Goal: Task Accomplishment & Management: Manage account settings

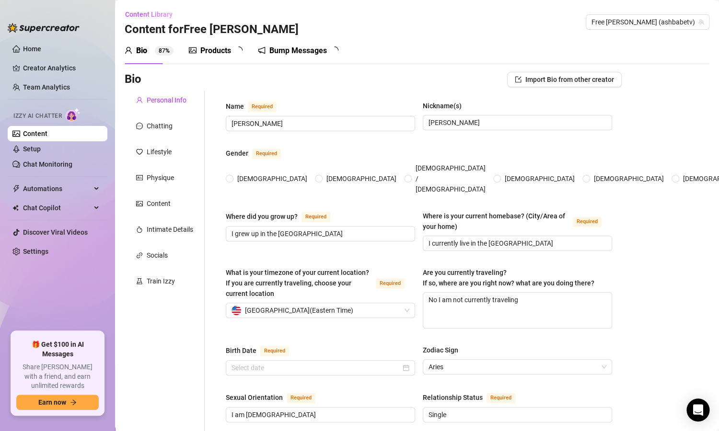
radio input "true"
type input "[DATE]"
click at [41, 151] on link "Setup" at bounding box center [32, 149] width 18 height 8
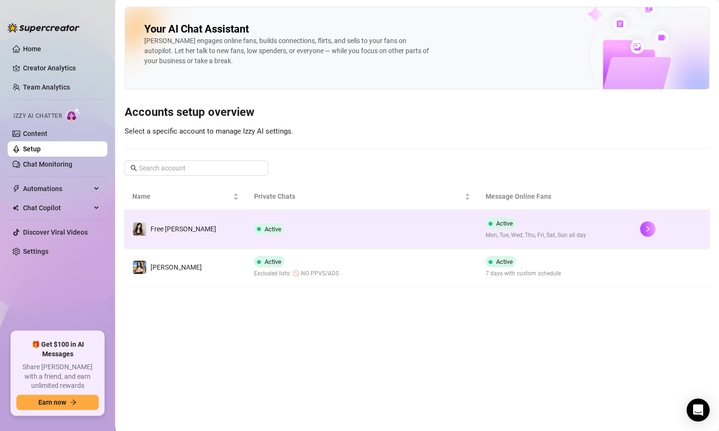
click at [306, 228] on td "Active" at bounding box center [361, 229] width 231 height 38
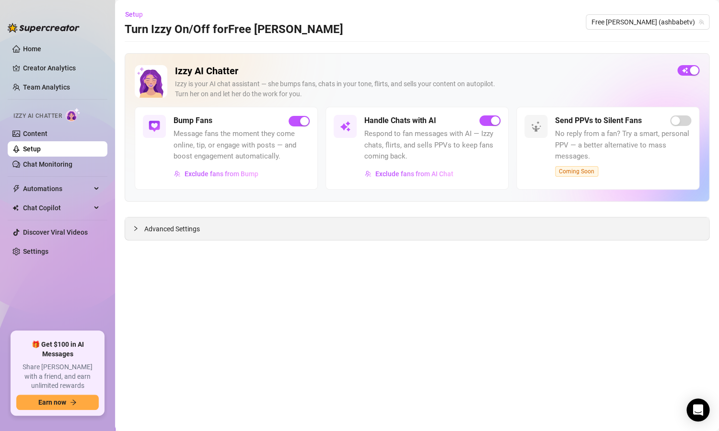
click at [163, 229] on span "Advanced Settings" at bounding box center [172, 229] width 56 height 11
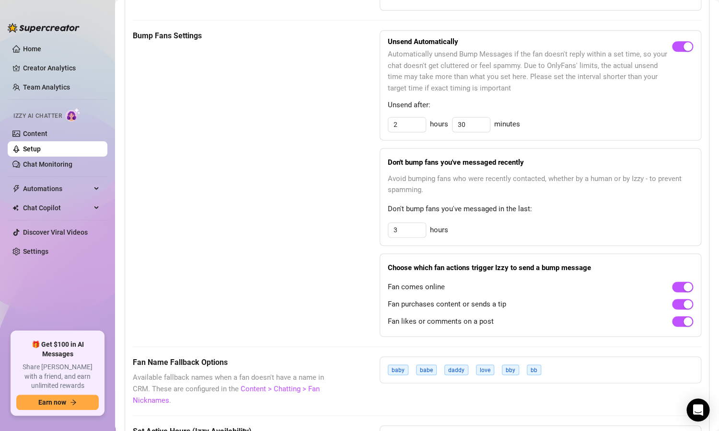
scroll to position [59, 0]
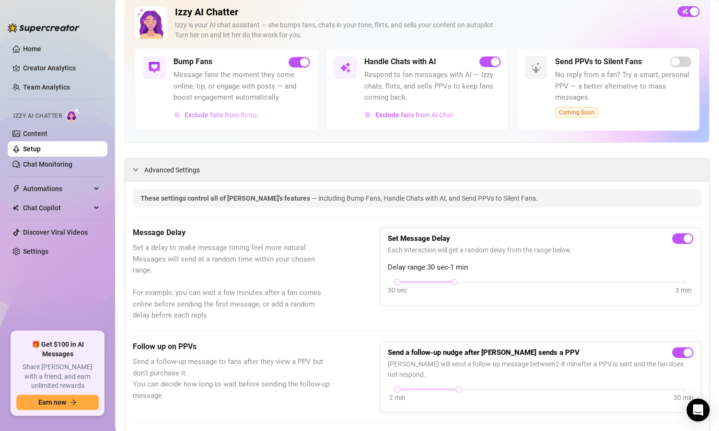
click at [229, 117] on span "Exclude fans from Bump" at bounding box center [221, 115] width 74 height 8
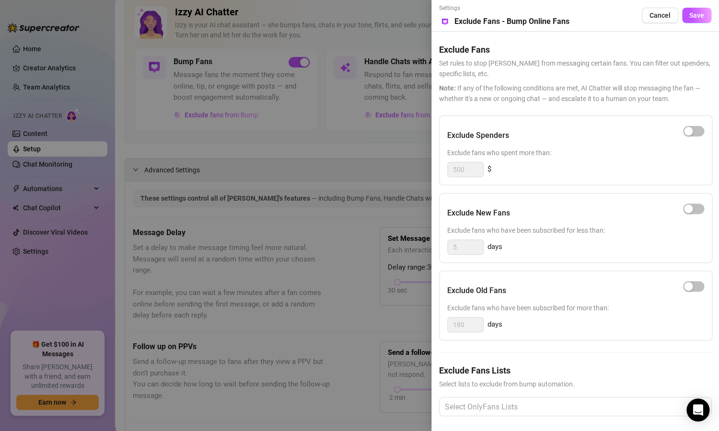
click at [375, 160] on div at bounding box center [359, 215] width 719 height 431
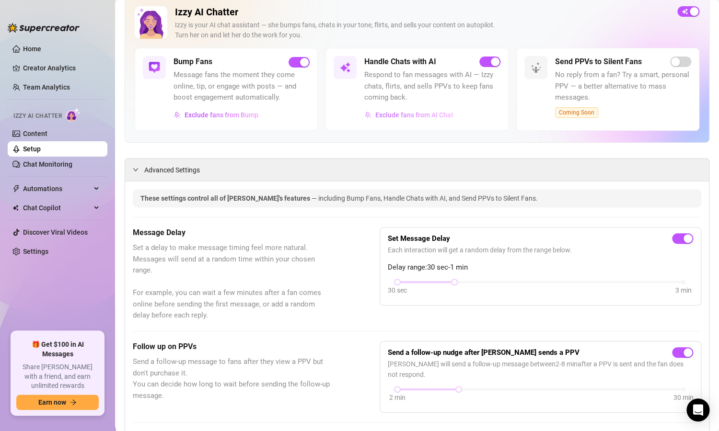
click at [409, 115] on span "Exclude fans from AI Chat" at bounding box center [414, 115] width 78 height 8
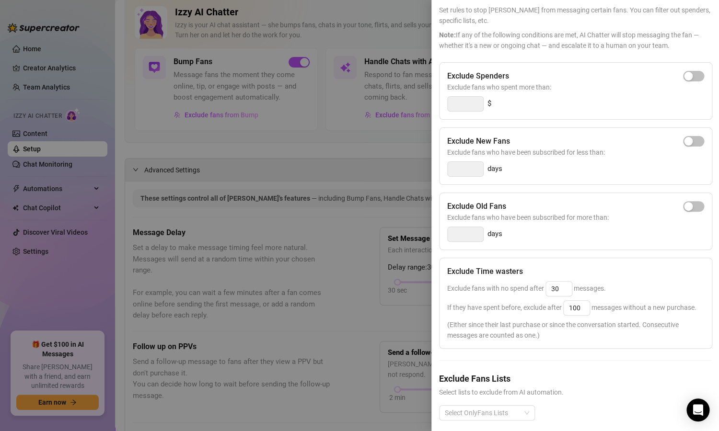
scroll to position [58, 0]
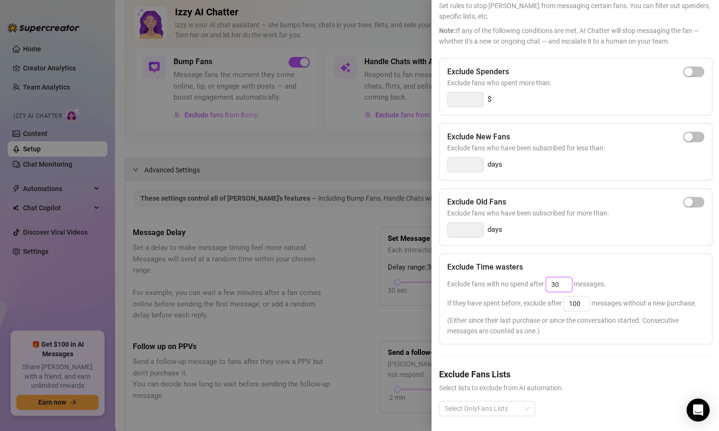
drag, startPoint x: 559, startPoint y: 285, endPoint x: 543, endPoint y: 285, distance: 15.8
click at [543, 285] on span "Exclude fans with no spend after 30 messages." at bounding box center [526, 284] width 159 height 8
type input "25"
drag, startPoint x: 585, startPoint y: 304, endPoint x: 556, endPoint y: 303, distance: 28.3
click at [556, 303] on span "If they have spent before, exclude after 100 messages without a new purchase." at bounding box center [571, 304] width 249 height 8
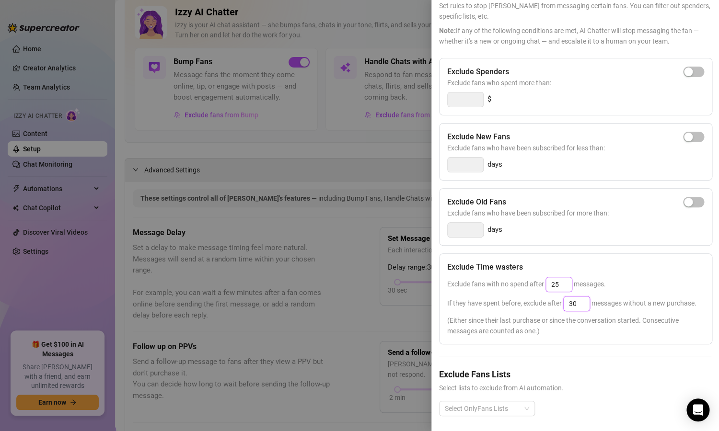
type input "30"
click at [555, 288] on input "25" at bounding box center [559, 284] width 26 height 14
type input "25"
click at [563, 311] on div "If they have spent before, exclude after 30 messages without a new purchase." at bounding box center [575, 303] width 257 height 15
click at [575, 300] on input "30" at bounding box center [577, 304] width 26 height 14
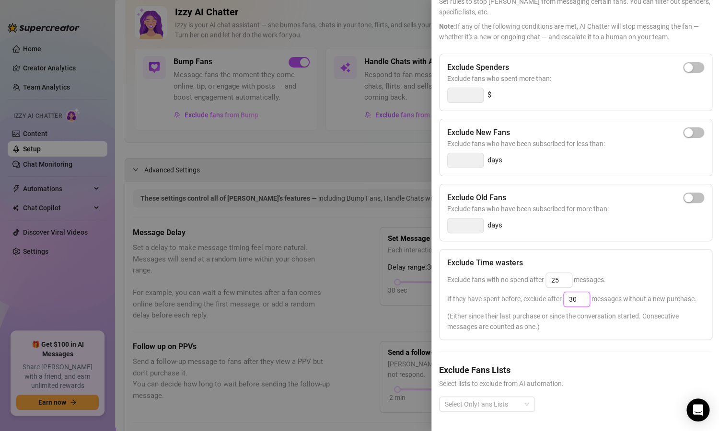
scroll to position [81, 0]
drag, startPoint x: 576, startPoint y: 278, endPoint x: 557, endPoint y: 274, distance: 19.2
click at [557, 292] on div "If they have spent before, exclude after 30 messages without a new purchase." at bounding box center [575, 299] width 257 height 15
click at [573, 311] on span "(Either since their last purchase or since the conversation started. Consecutiv…" at bounding box center [575, 321] width 257 height 21
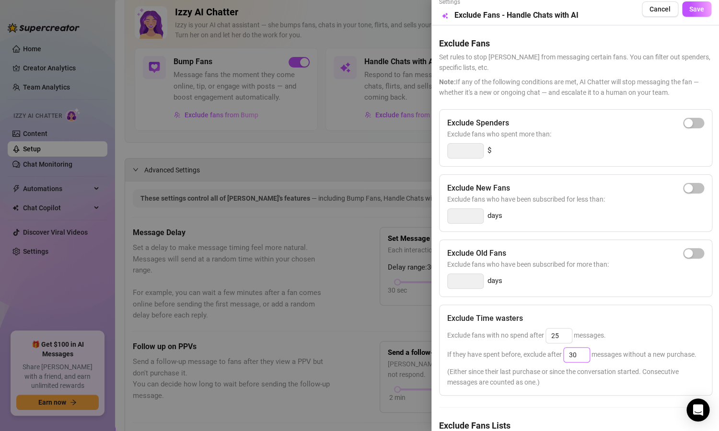
scroll to position [0, 0]
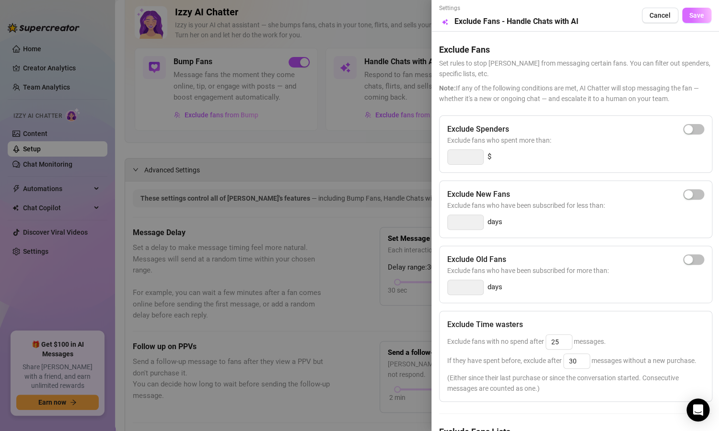
click at [689, 17] on span "Save" at bounding box center [696, 16] width 15 height 8
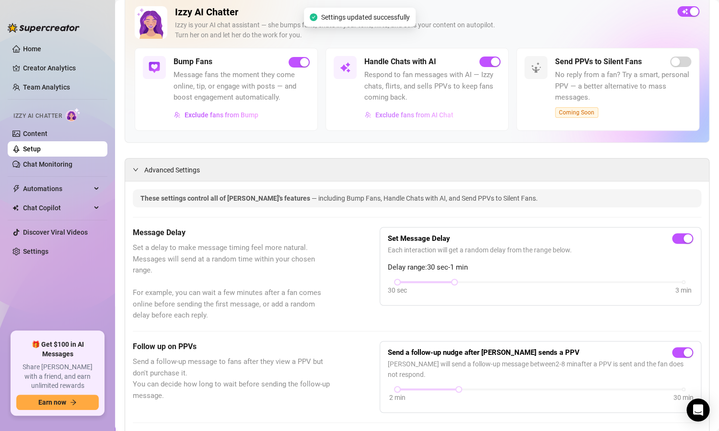
click at [432, 116] on span "Exclude fans from AI Chat" at bounding box center [414, 115] width 78 height 8
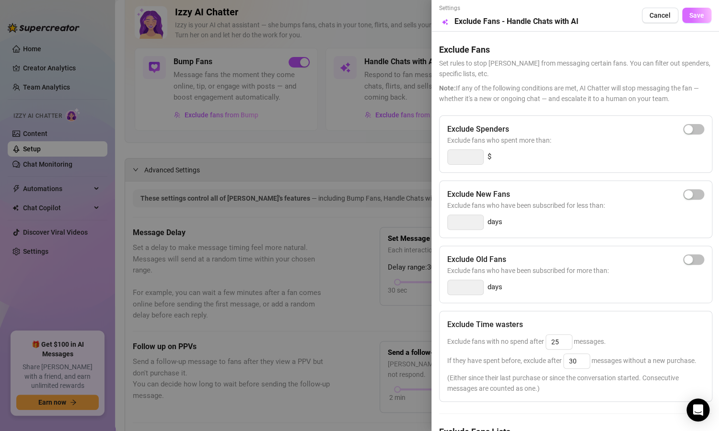
click at [689, 14] on span "Save" at bounding box center [696, 16] width 15 height 8
